Goal: Information Seeking & Learning: Learn about a topic

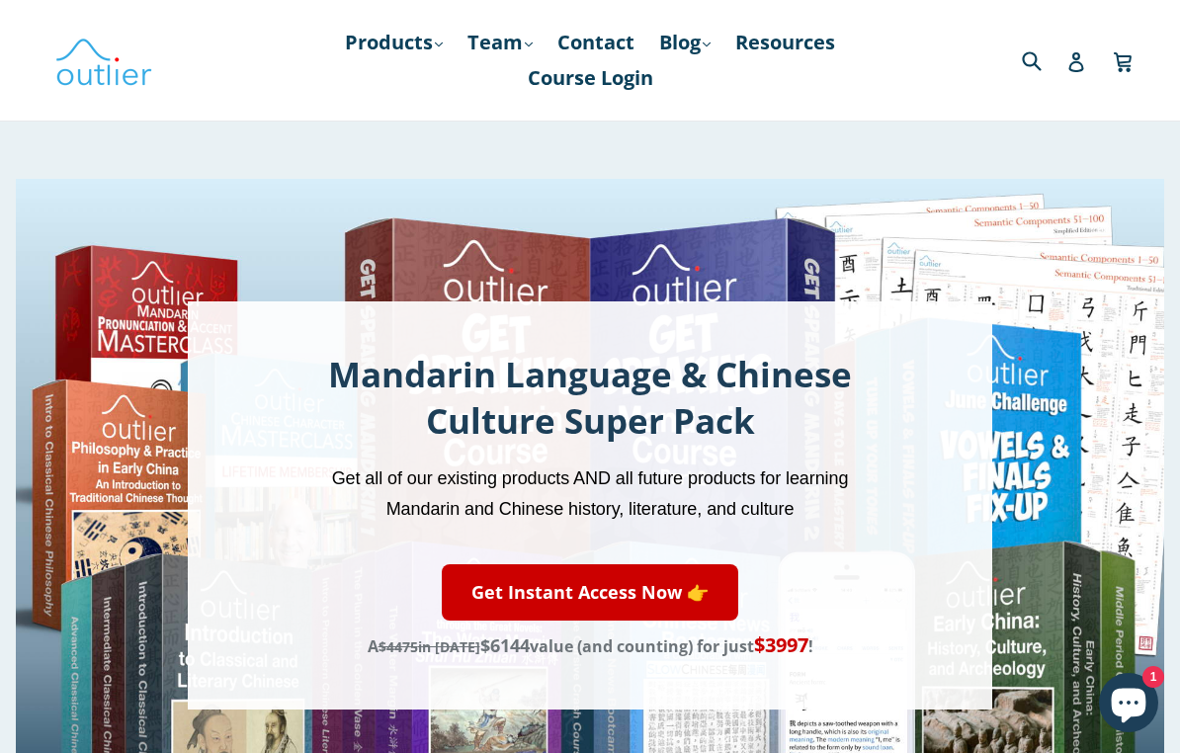
click at [395, 40] on link "Products .cls-1{fill:#231f20} expand" at bounding box center [394, 43] width 118 height 36
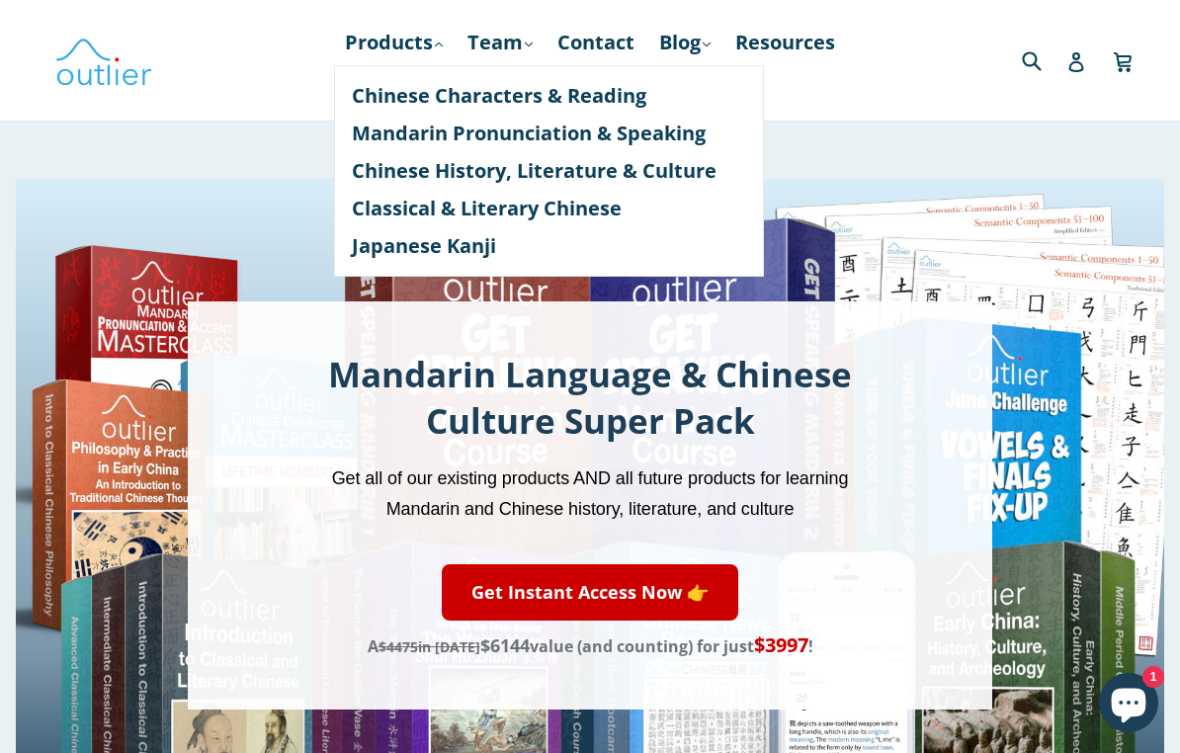
click at [394, 97] on link "Chinese Characters & Reading" at bounding box center [549, 96] width 394 height 38
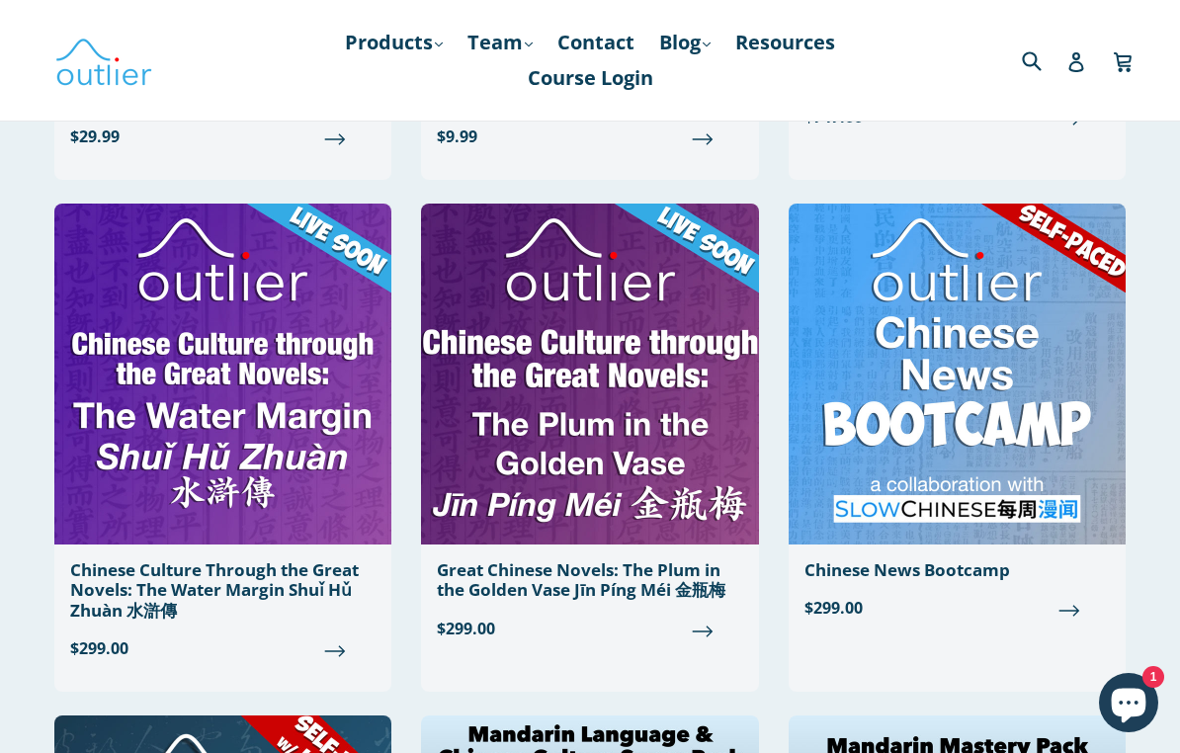
scroll to position [1069, 0]
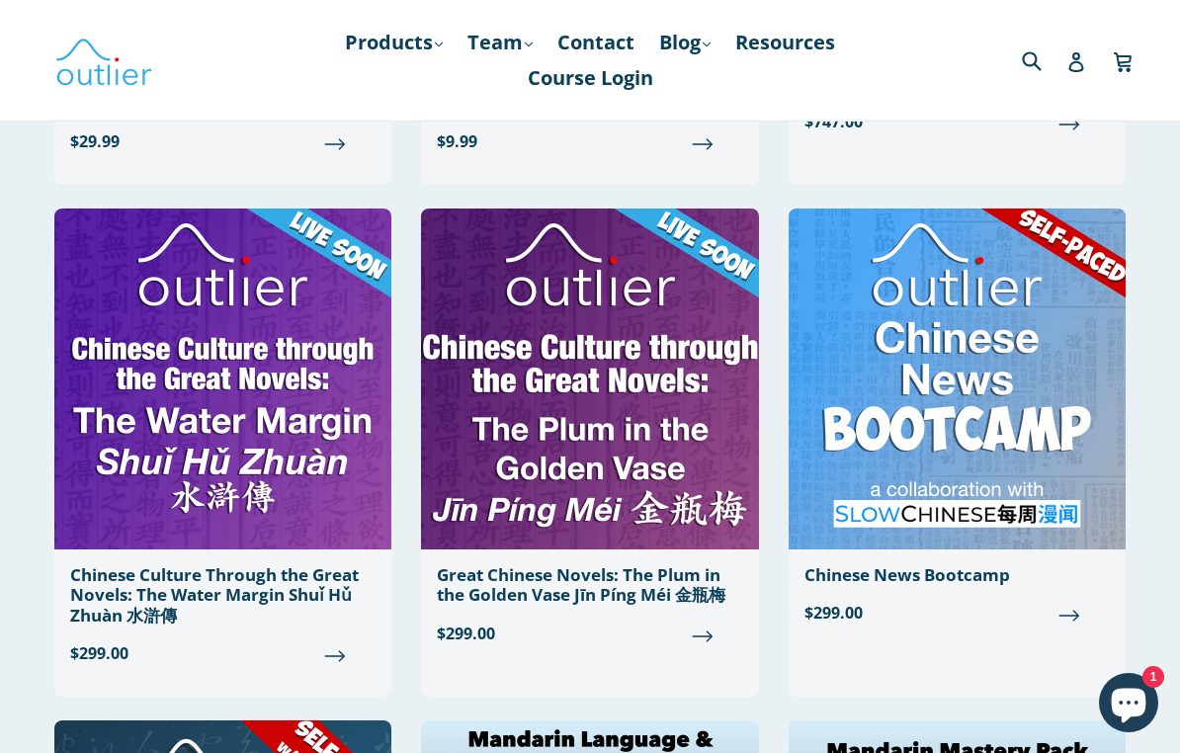
click at [996, 357] on img at bounding box center [956, 378] width 337 height 341
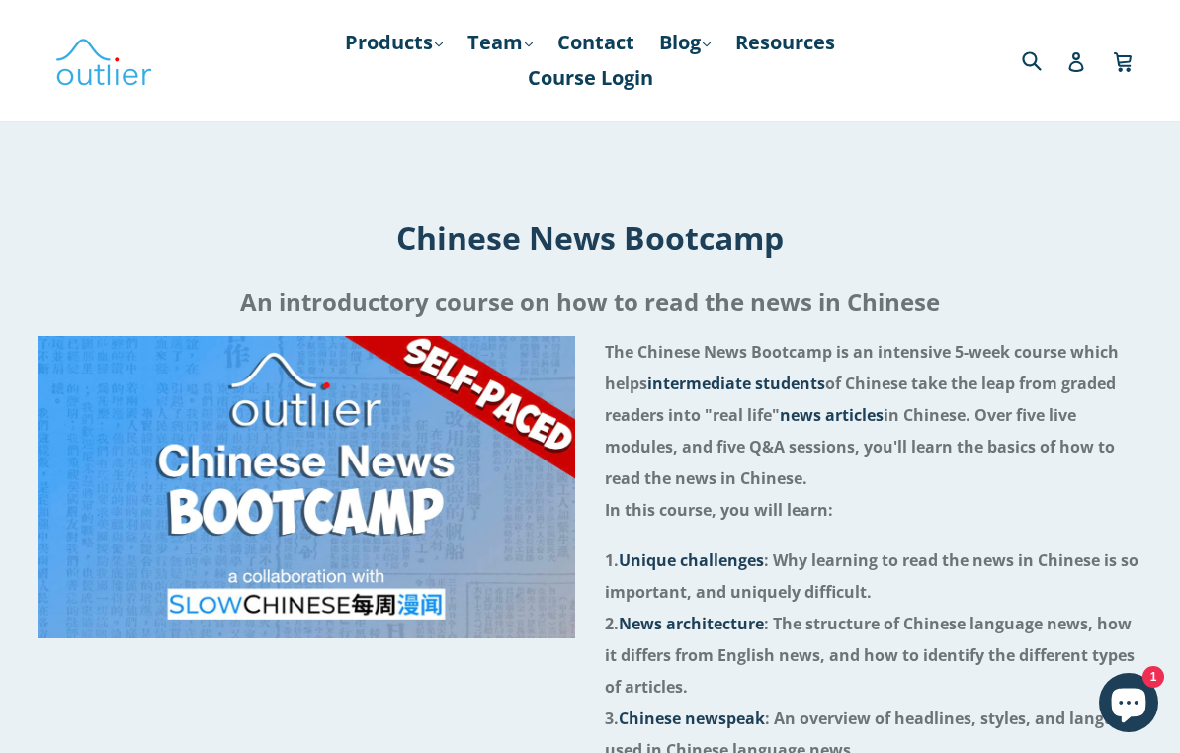
click at [397, 57] on link "Products .cls-1{fill:#231f20} expand" at bounding box center [394, 43] width 118 height 36
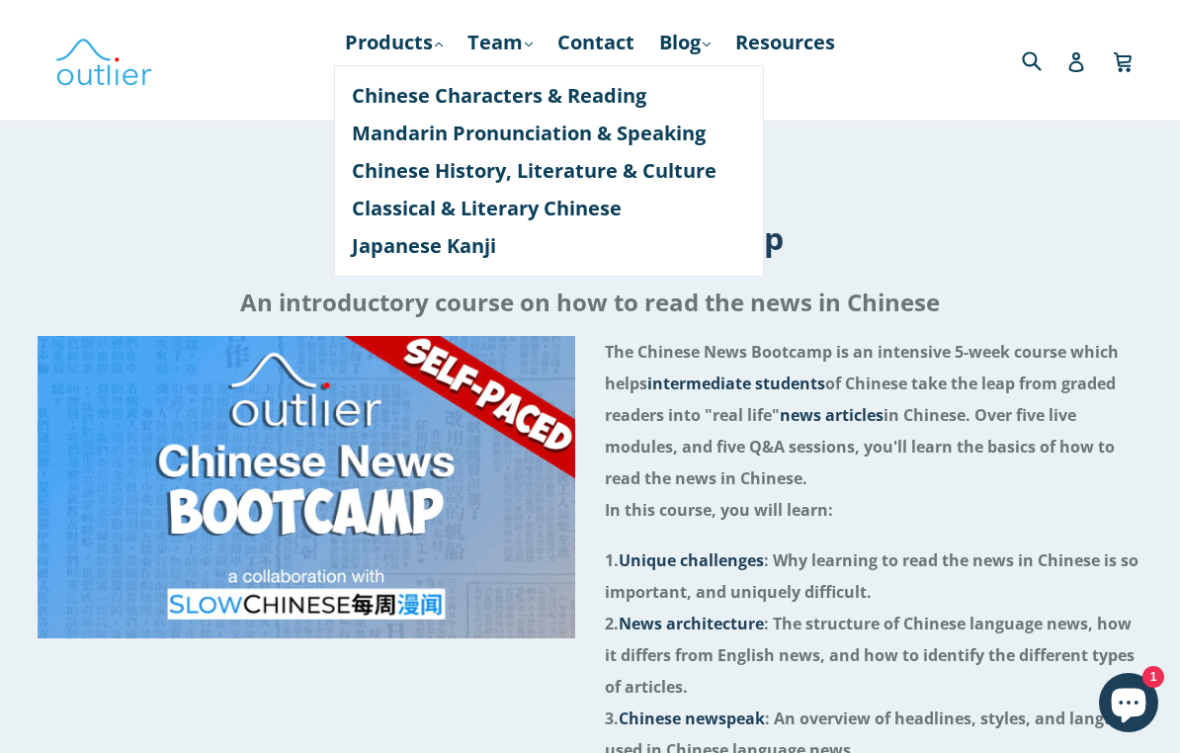
click at [368, 130] on link "Mandarin Pronunciation & Speaking" at bounding box center [549, 134] width 394 height 38
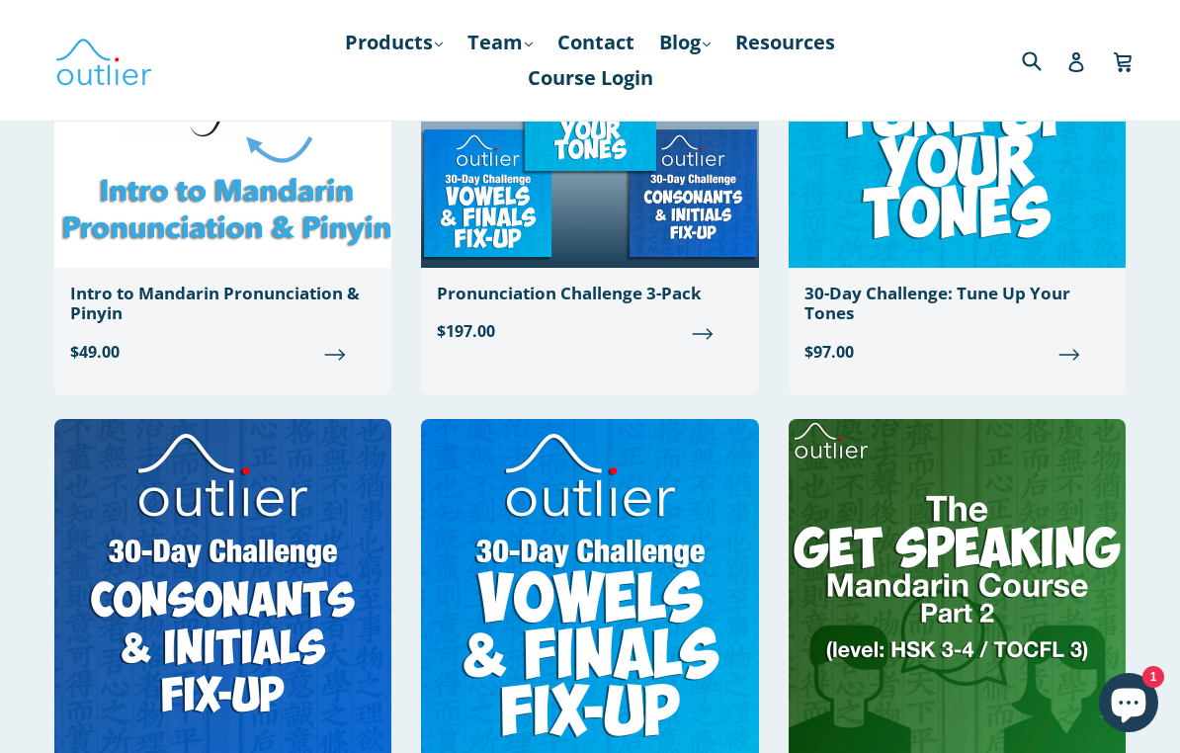
scroll to position [1841, 0]
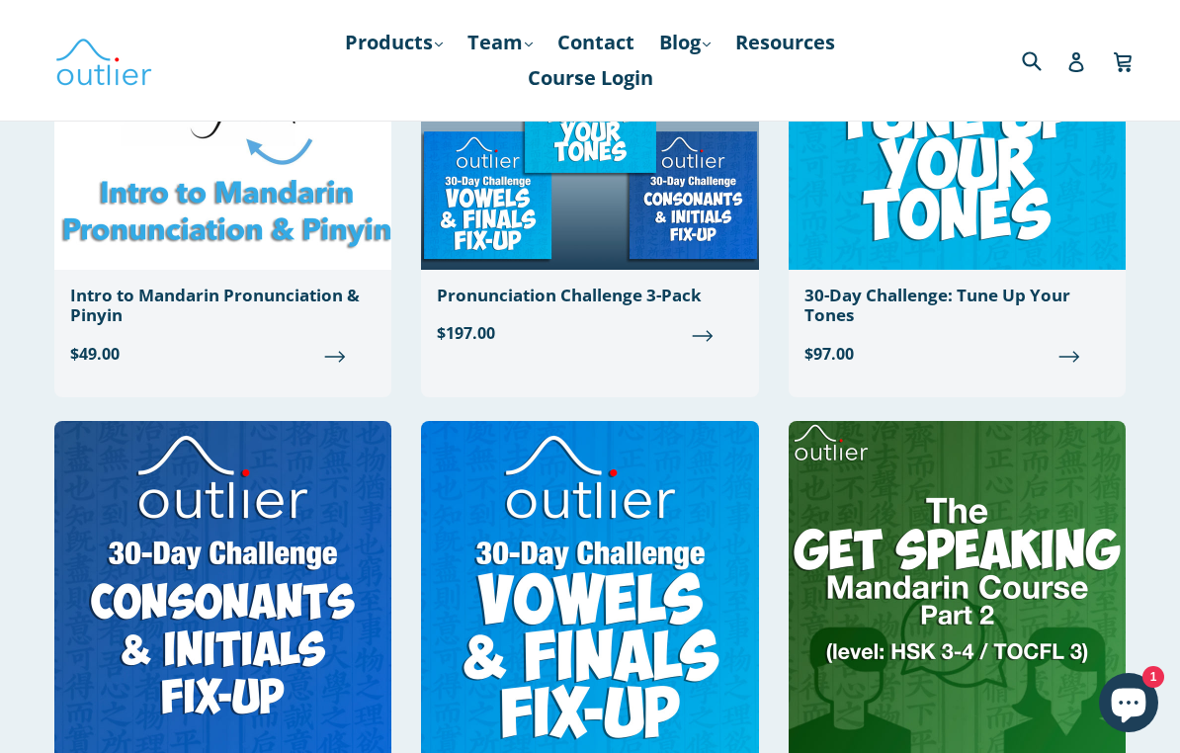
click at [380, 52] on link "Products .cls-1{fill:#231f20} expand" at bounding box center [394, 43] width 118 height 36
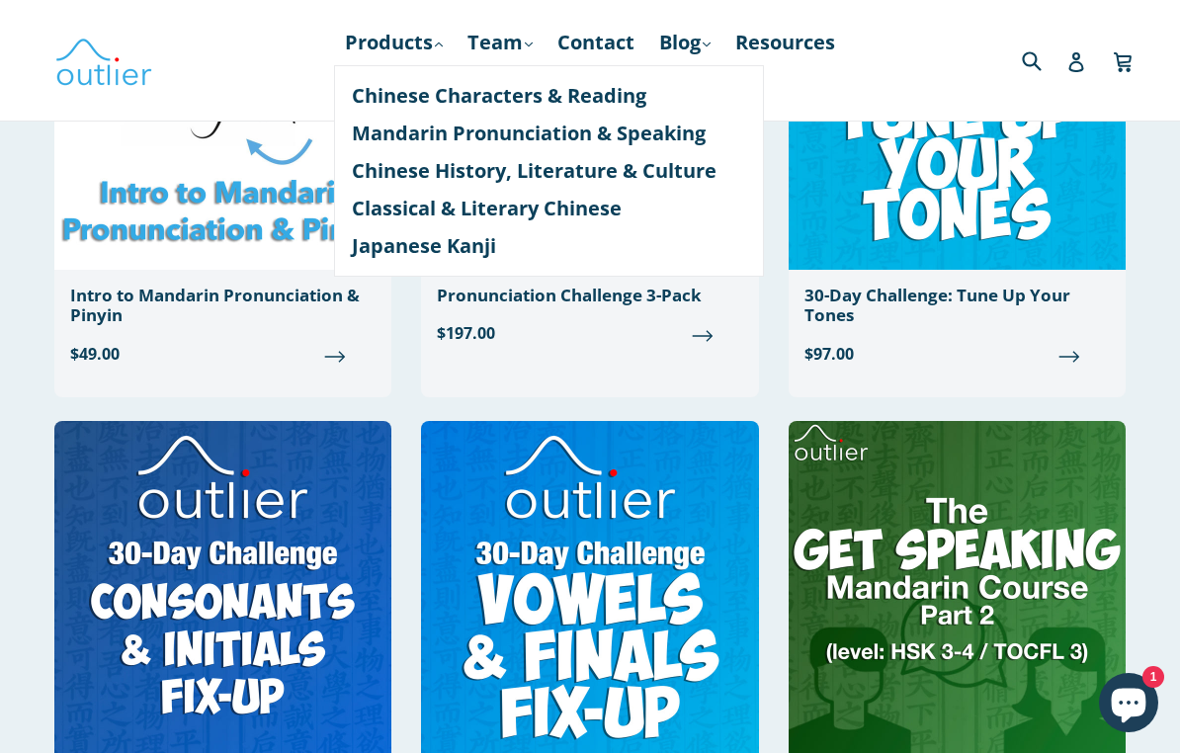
click at [571, 179] on link "Chinese History, Literature & Culture" at bounding box center [549, 171] width 394 height 38
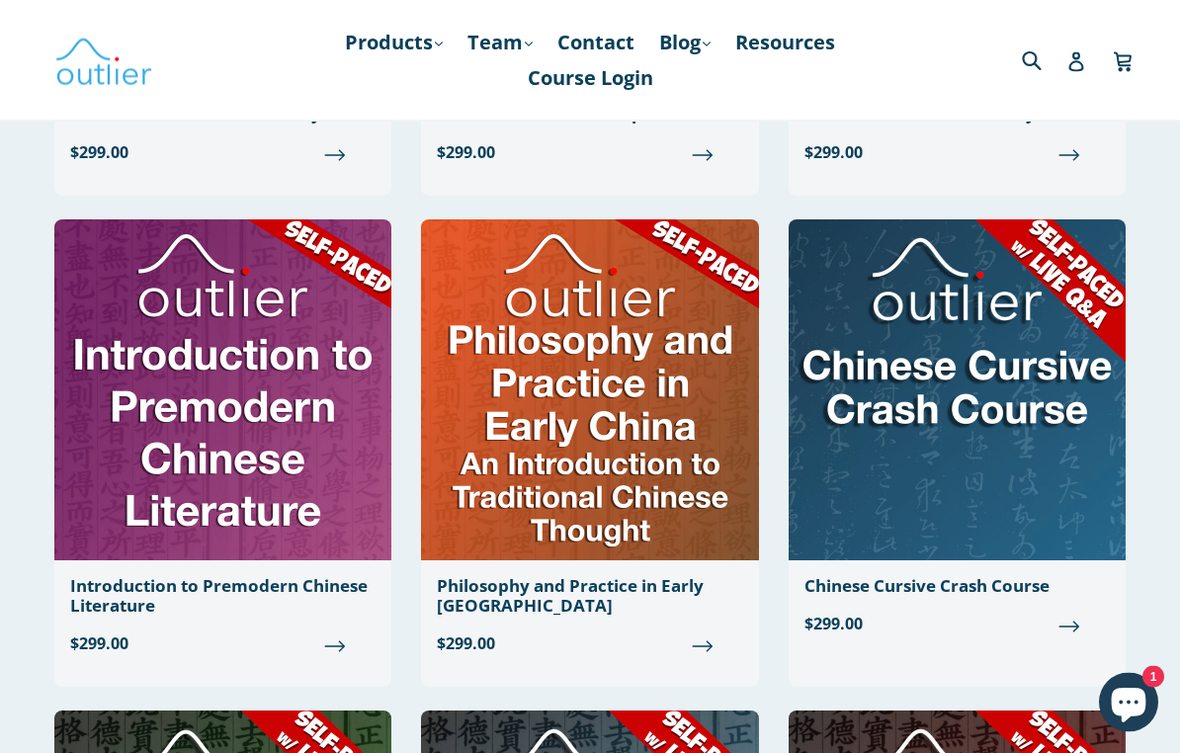
scroll to position [1039, 0]
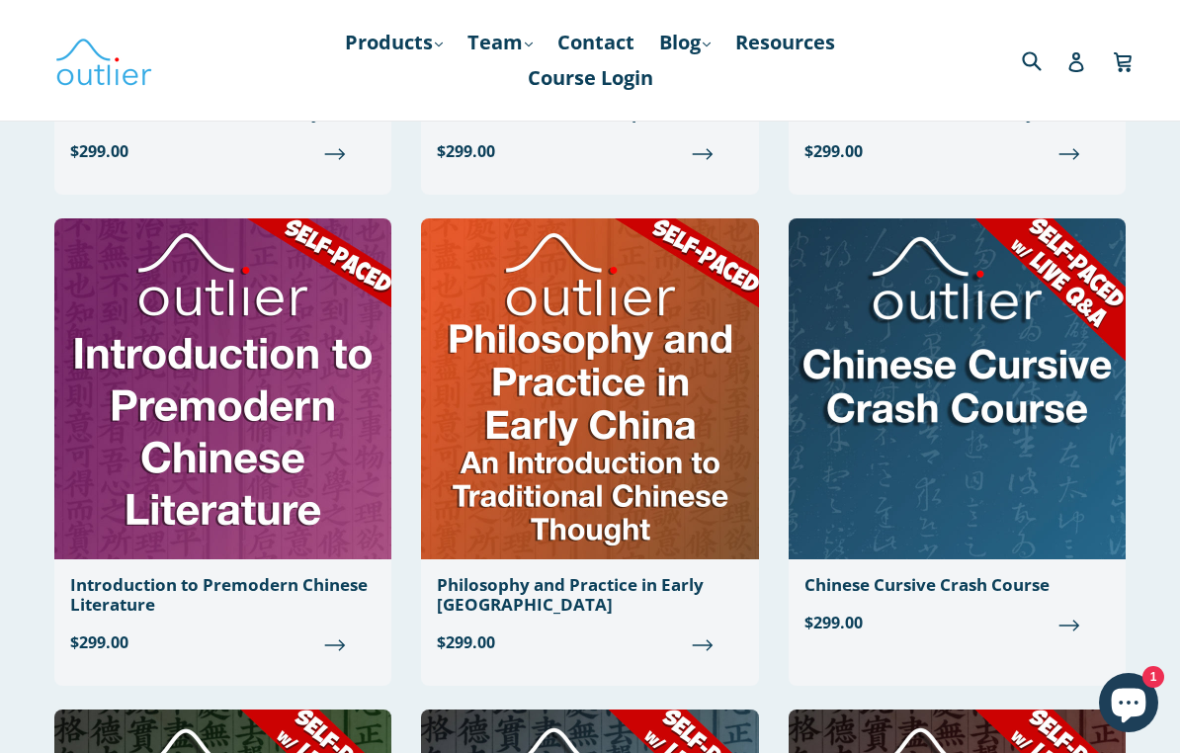
click at [158, 370] on img at bounding box center [222, 388] width 337 height 341
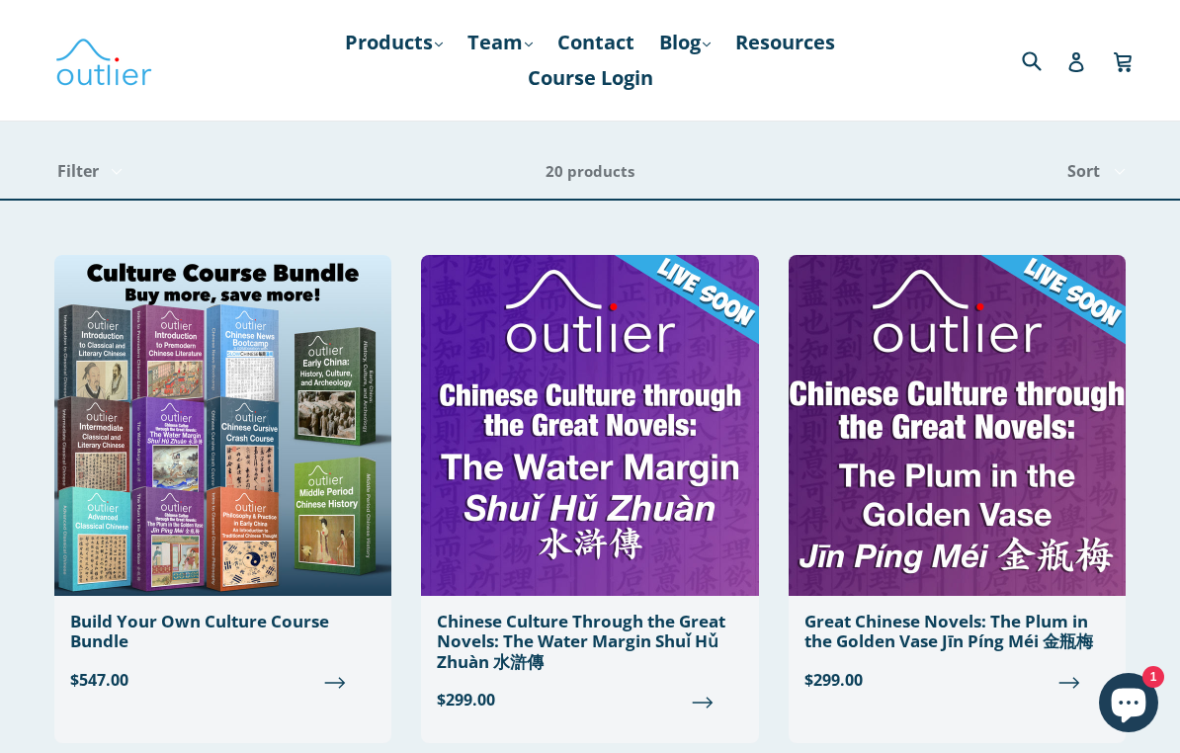
scroll to position [0, 0]
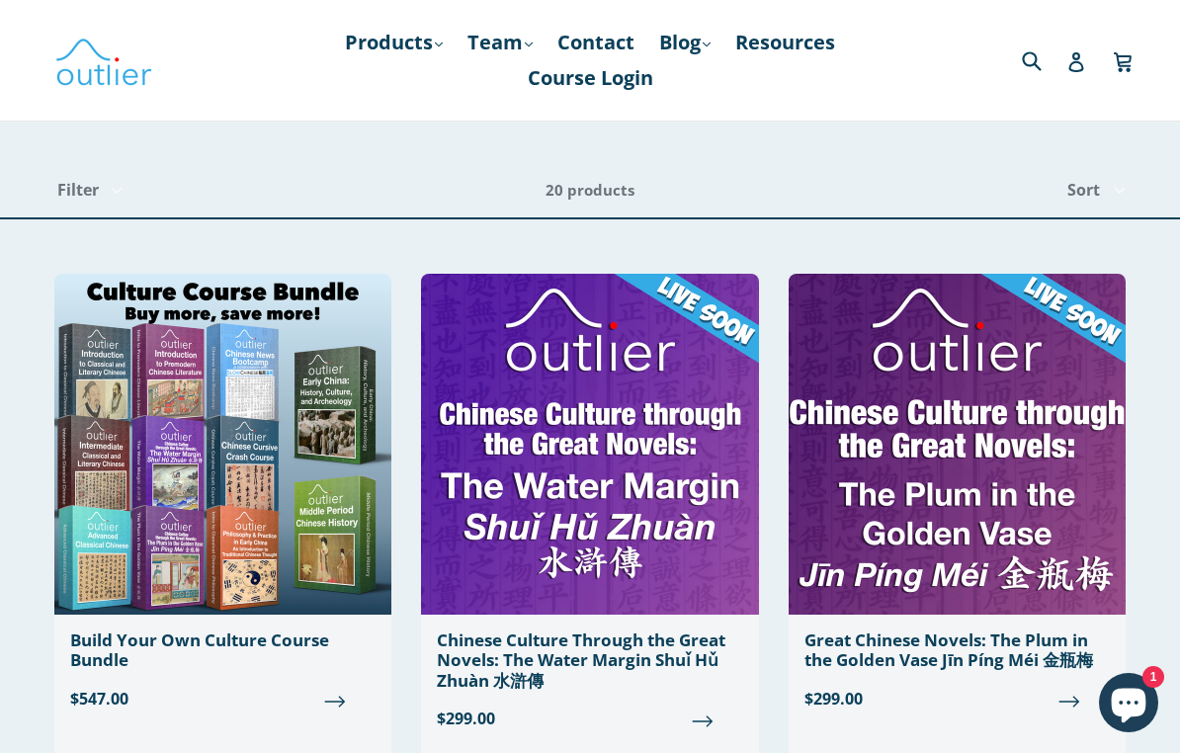
click at [381, 31] on link "Products .cls-1{fill:#231f20} expand" at bounding box center [394, 43] width 118 height 36
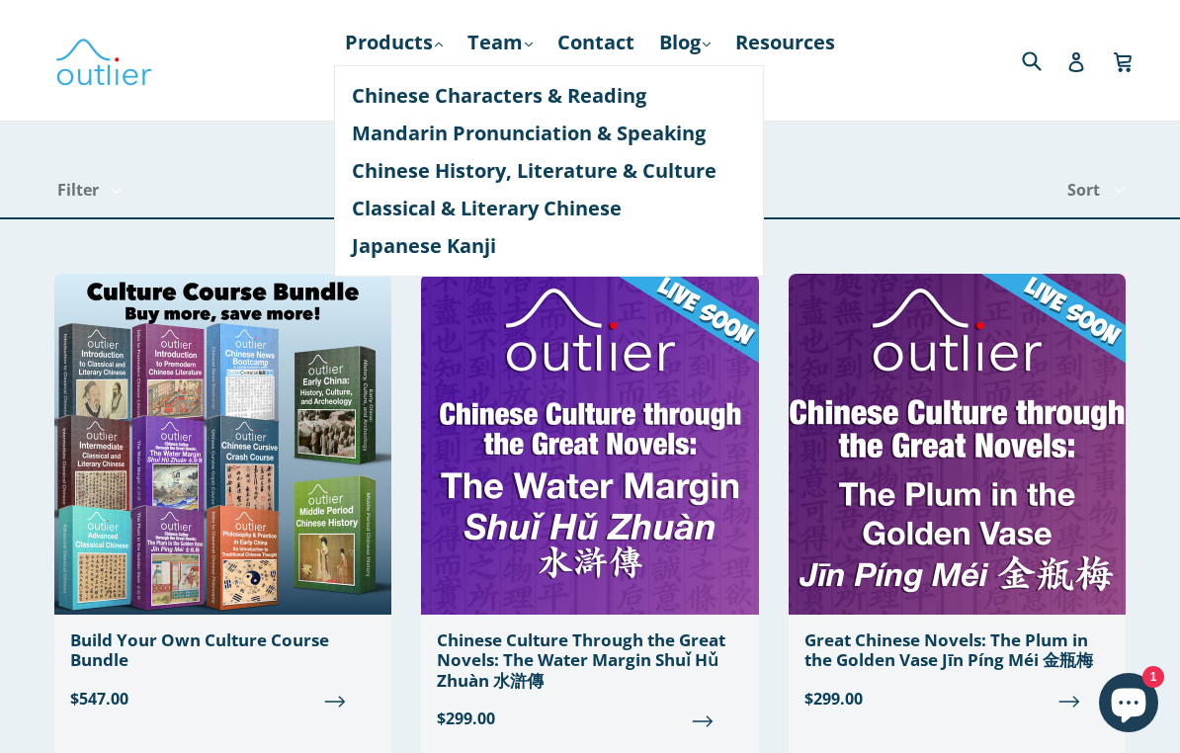
click at [377, 87] on link "Chinese Characters & Reading" at bounding box center [549, 96] width 394 height 38
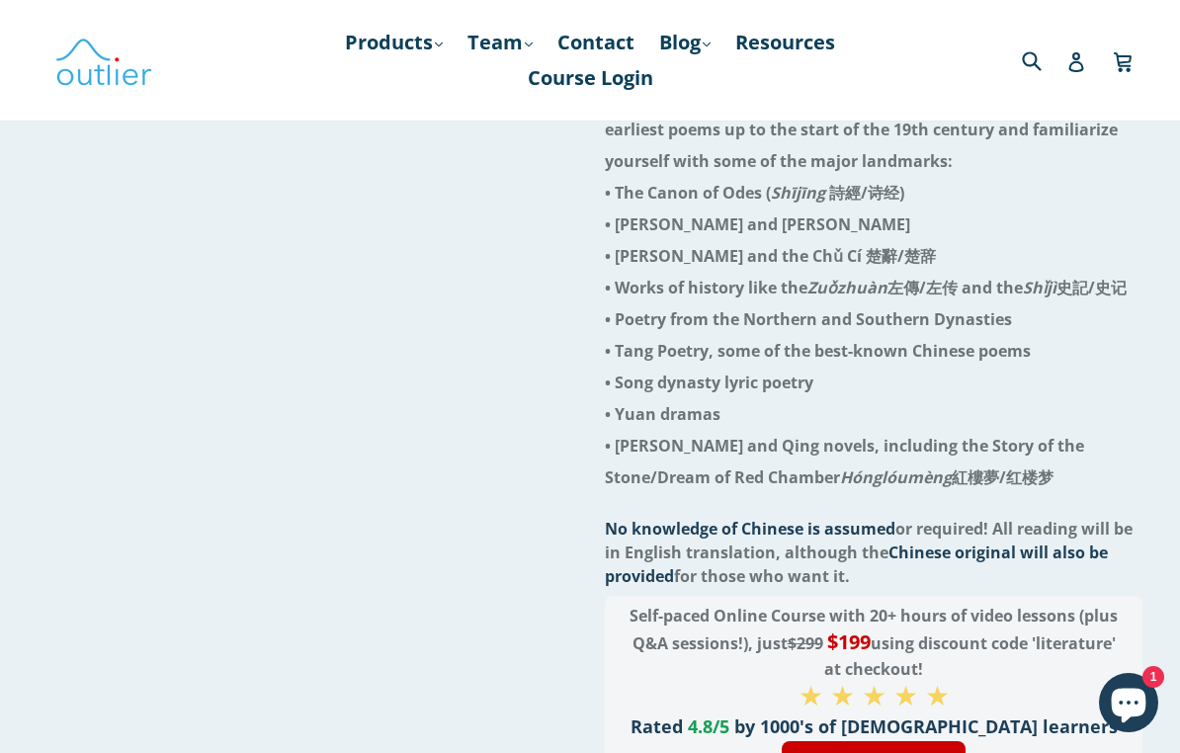
scroll to position [299, 0]
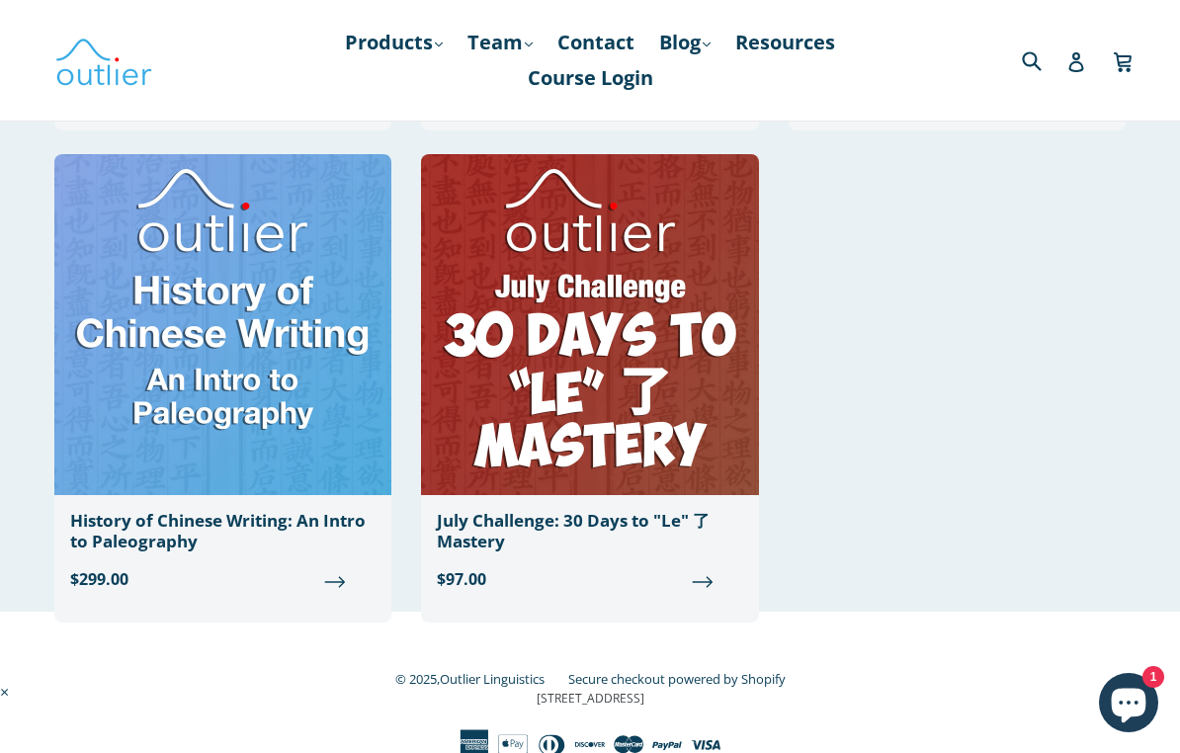
scroll to position [2148, 0]
